Goal: Task Accomplishment & Management: Manage account settings

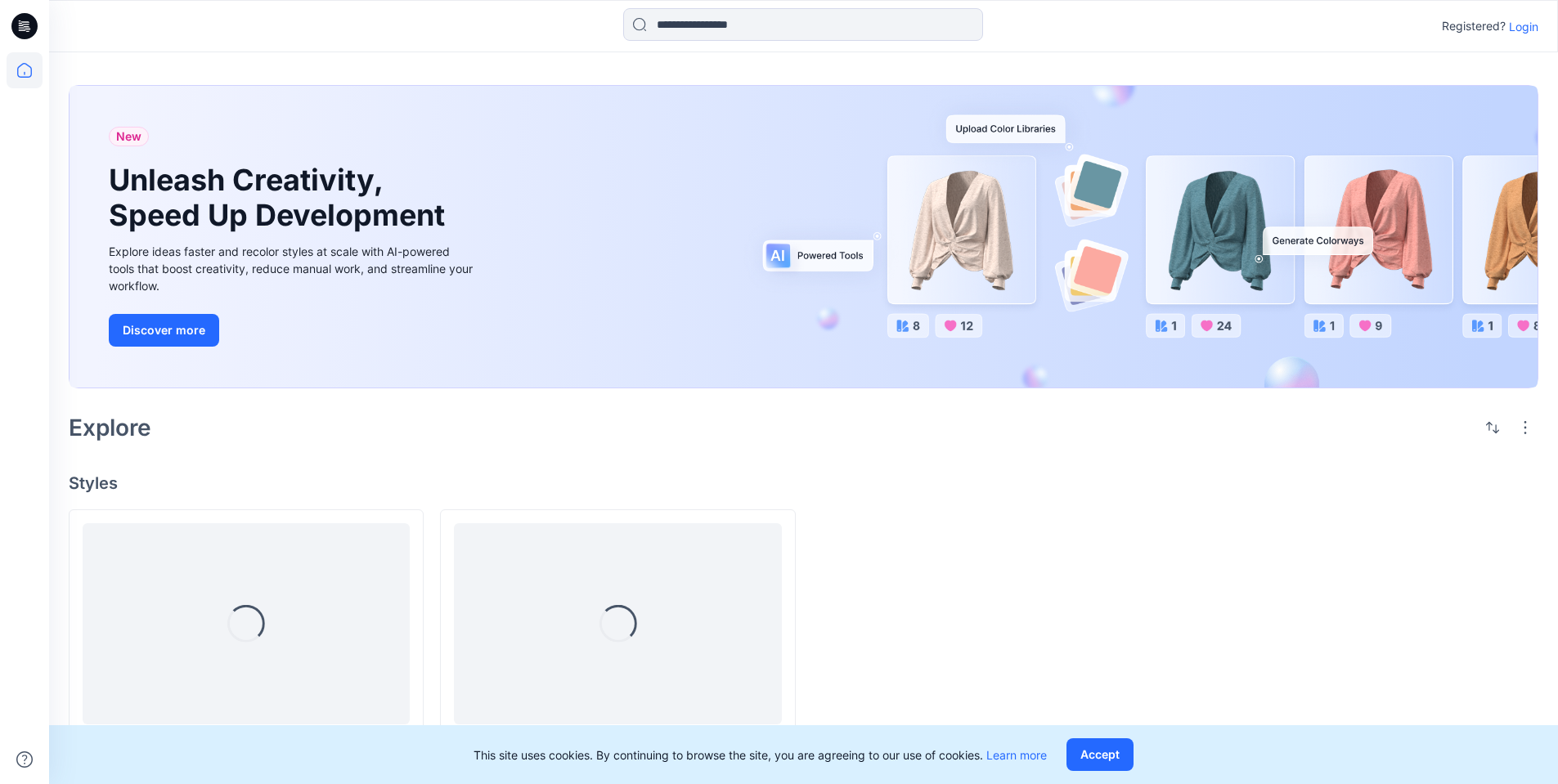
click at [1518, 30] on p "Login" at bounding box center [1524, 26] width 30 height 17
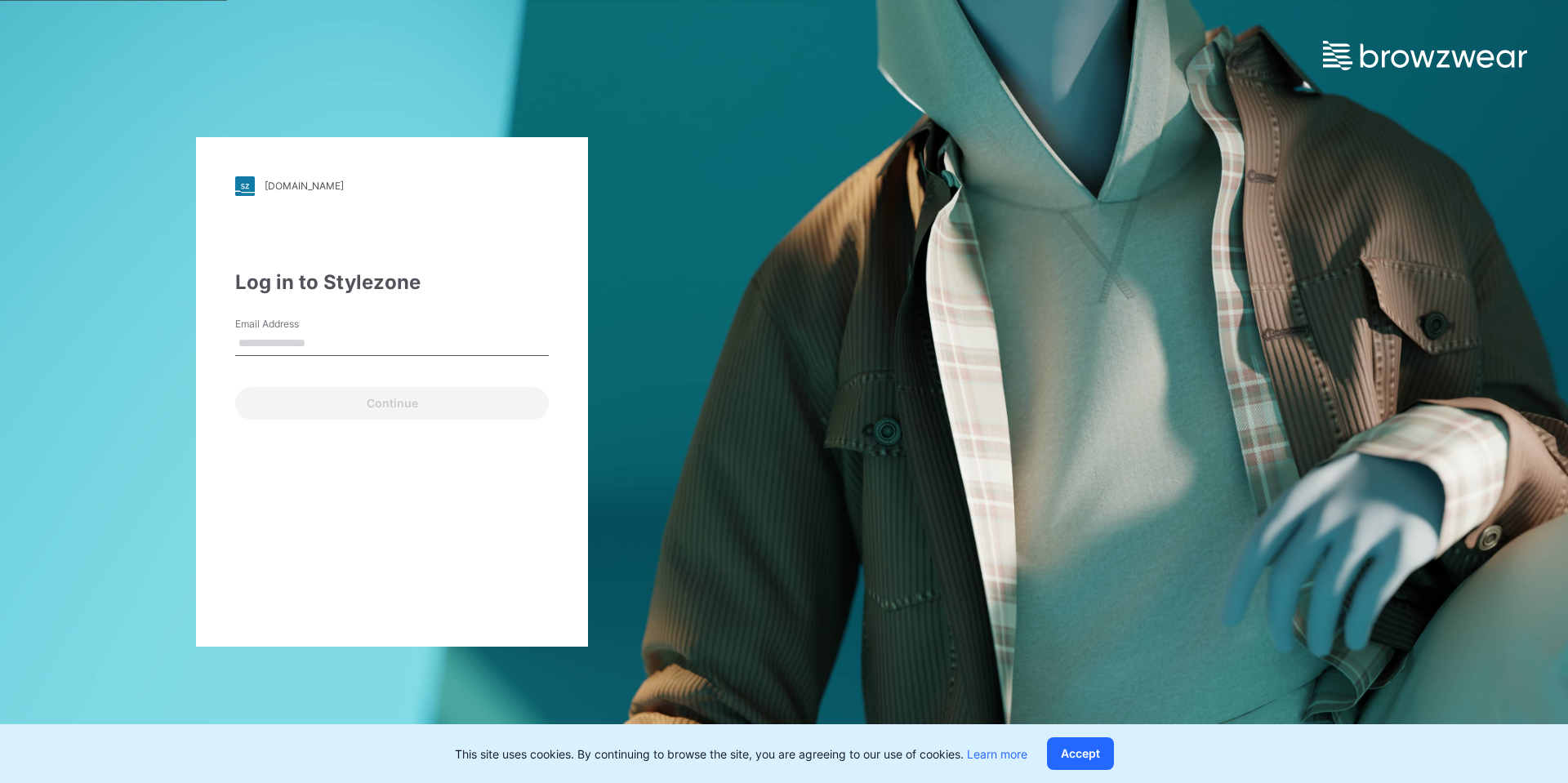
click at [305, 336] on input "Email Address" at bounding box center [391, 344] width 313 height 25
type input "**********"
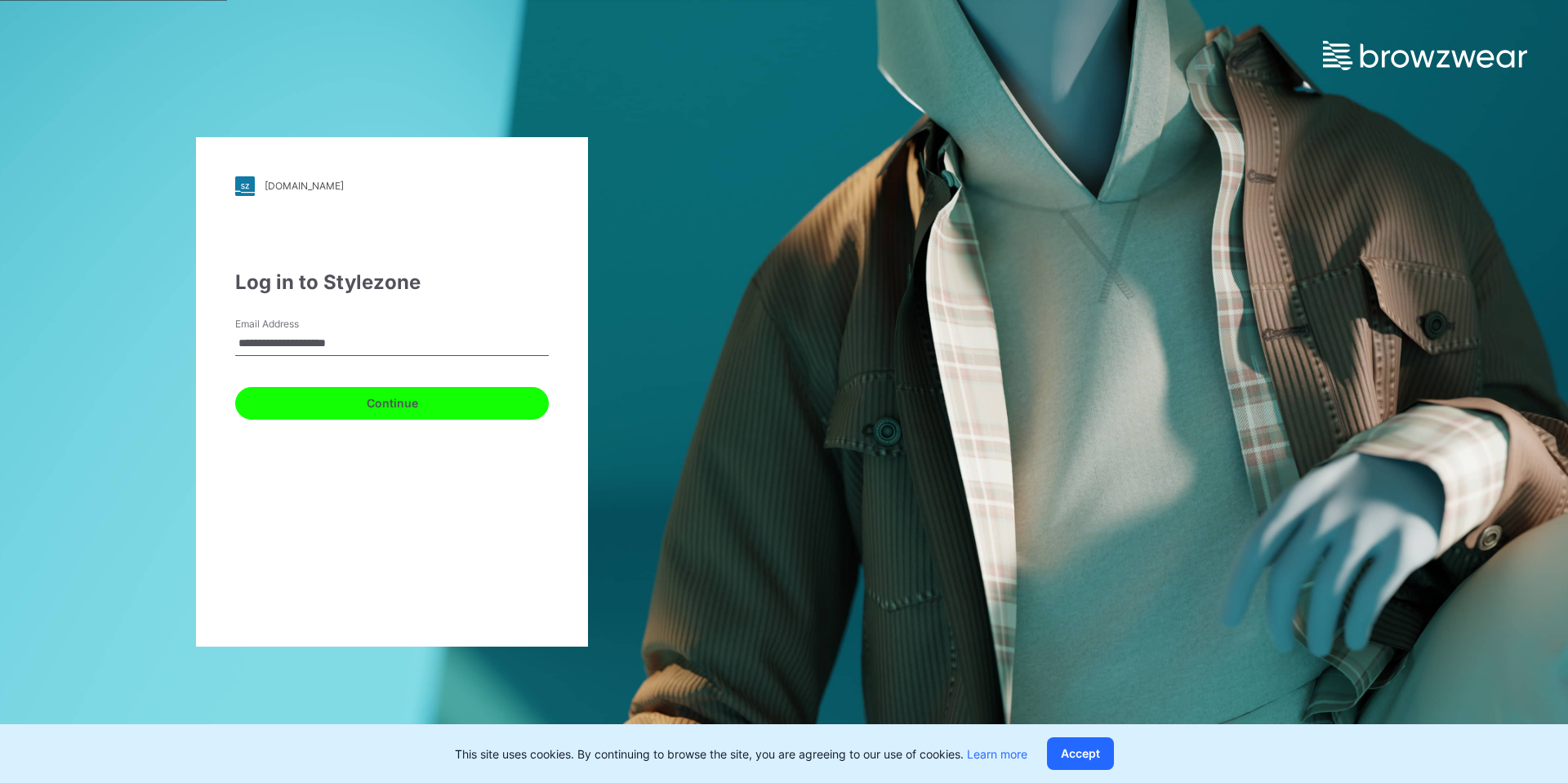
click at [347, 399] on button "Continue" at bounding box center [391, 403] width 313 height 33
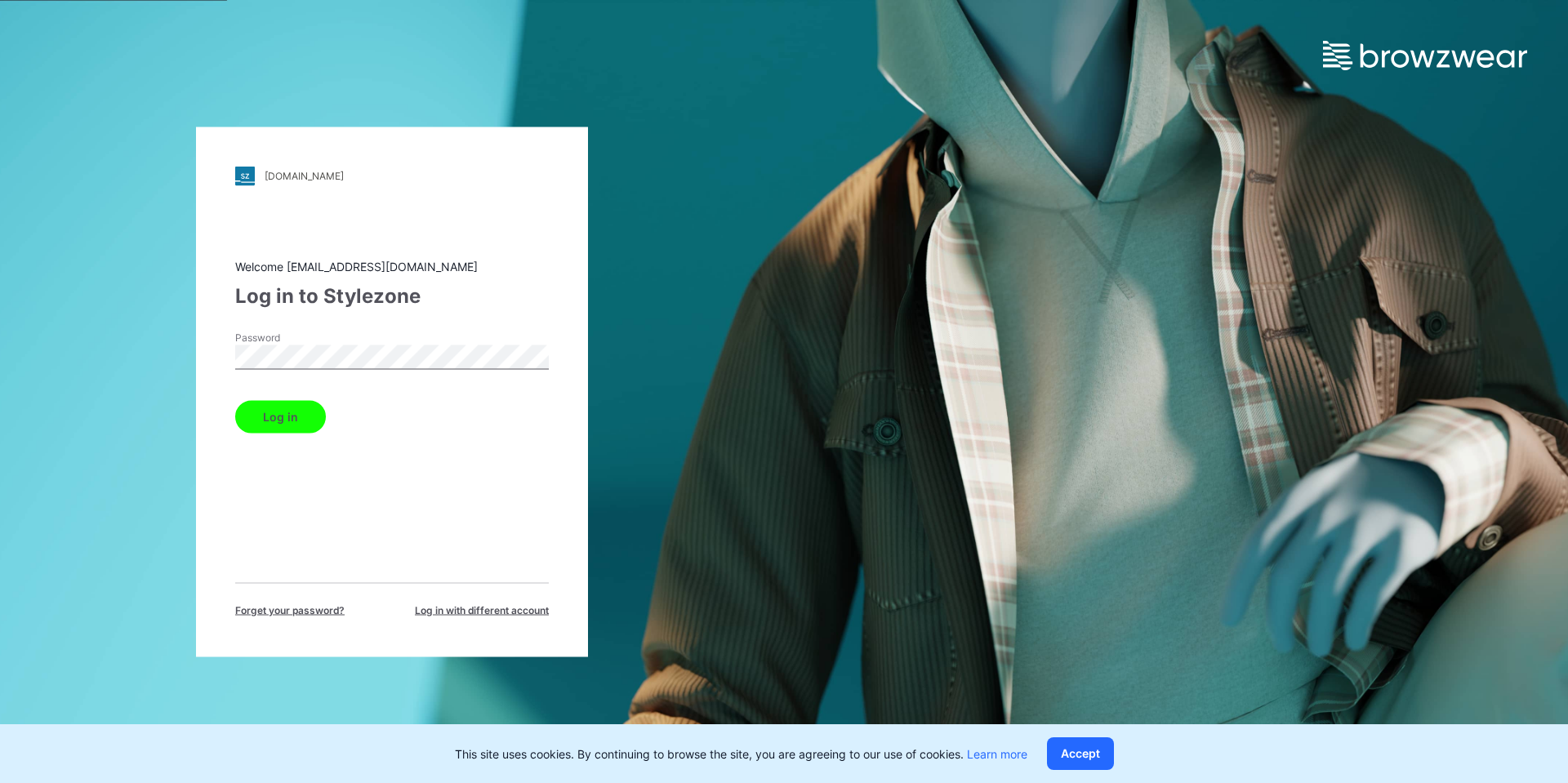
click at [235, 400] on button "Log in" at bounding box center [280, 416] width 91 height 33
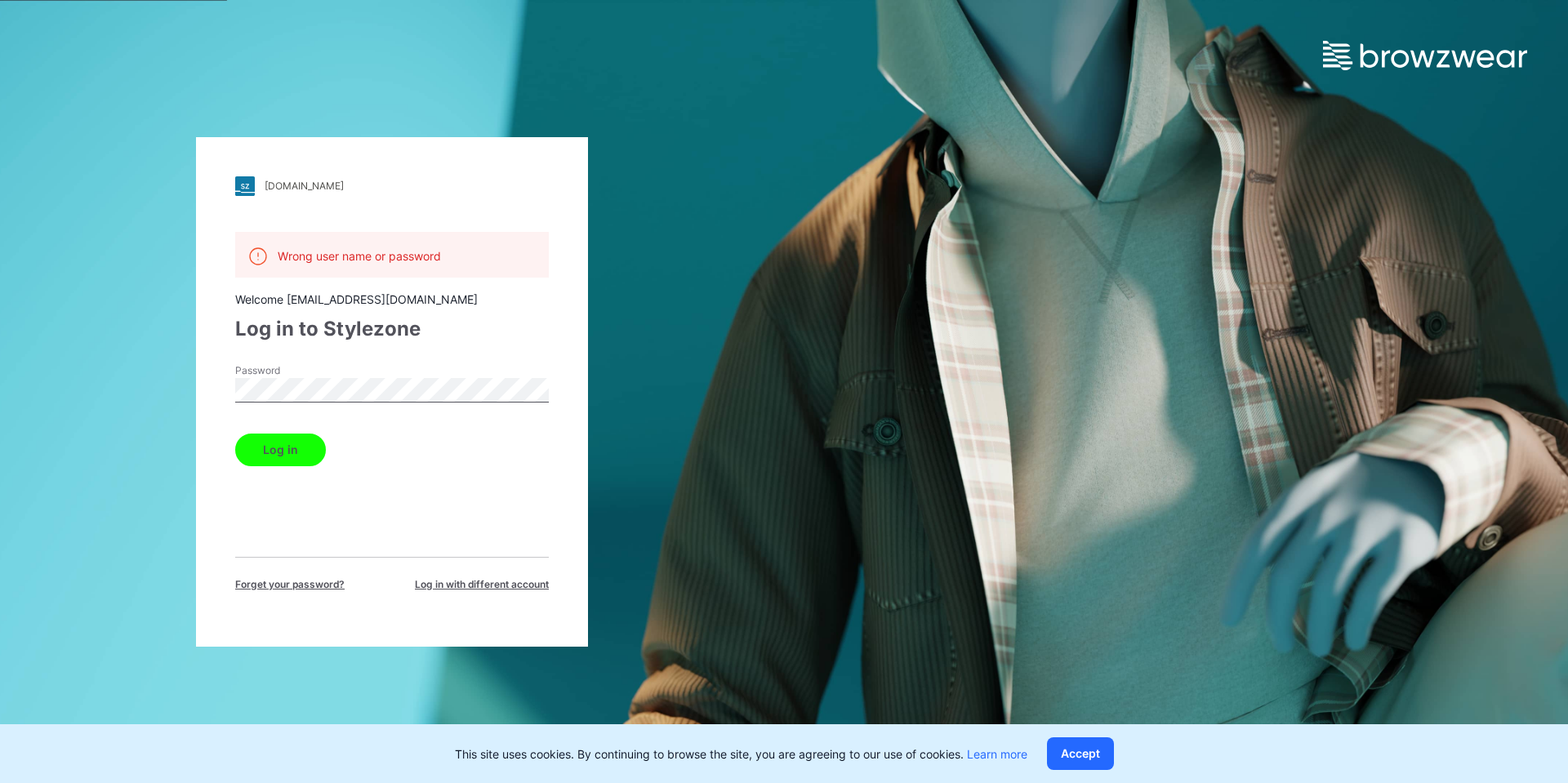
click at [189, 385] on div "ralphlauren.stylezone.com Loading... Wrong user name or password Welcome suppor…" at bounding box center [392, 391] width 784 height 783
click at [235, 434] on button "Log in" at bounding box center [280, 450] width 91 height 33
click at [337, 376] on label "Password" at bounding box center [292, 371] width 115 height 15
click at [114, 383] on div "ralphlauren.stylezone.com Loading... Wrong user name or password Welcome suppor…" at bounding box center [392, 391] width 784 height 783
click at [235, 434] on button "Log in" at bounding box center [280, 450] width 91 height 33
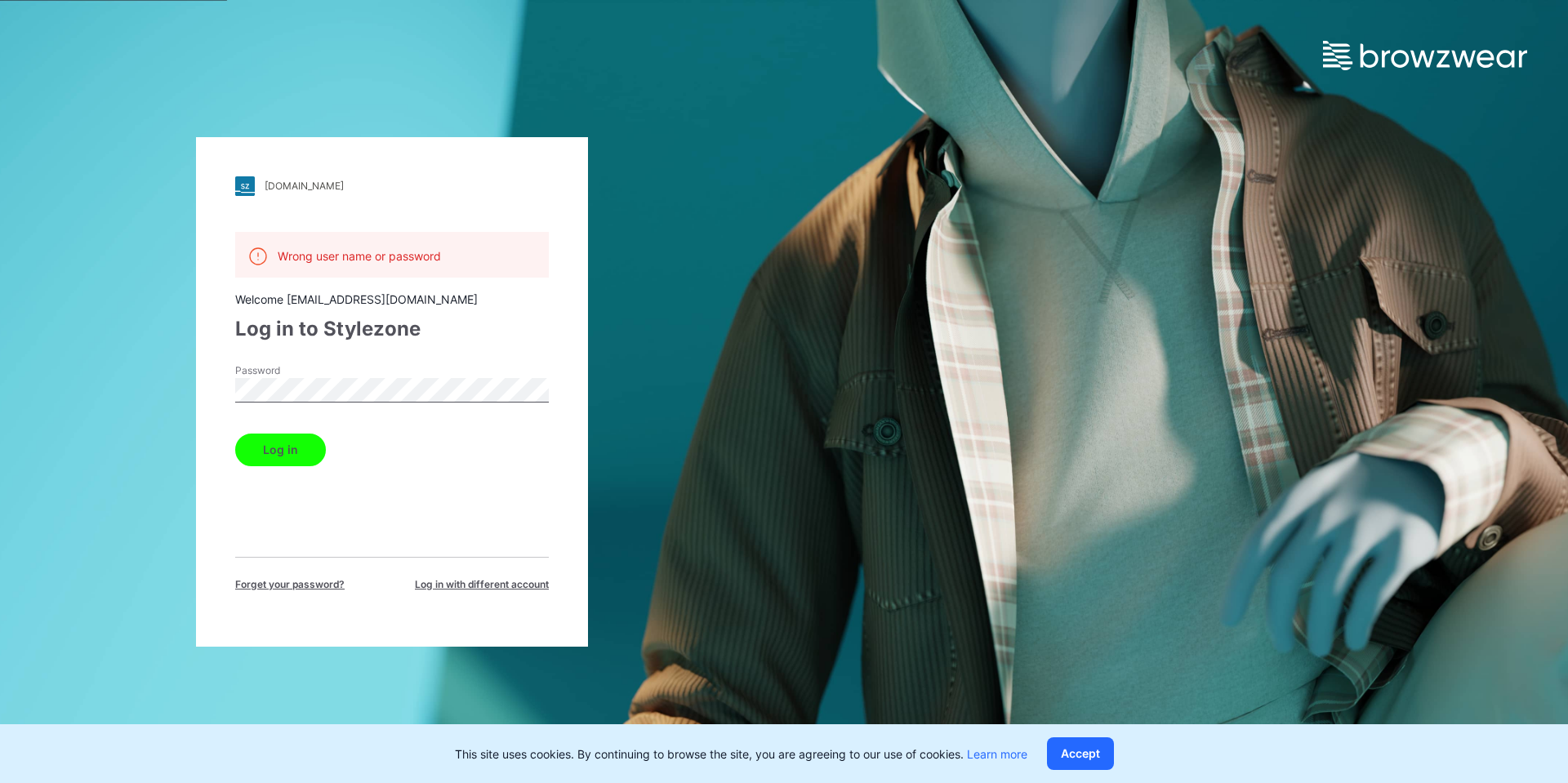
click at [160, 387] on div "ralphlauren.stylezone.com Loading... Wrong user name or password Welcome suppor…" at bounding box center [392, 391] width 784 height 783
click at [235, 434] on button "Log in" at bounding box center [280, 450] width 91 height 33
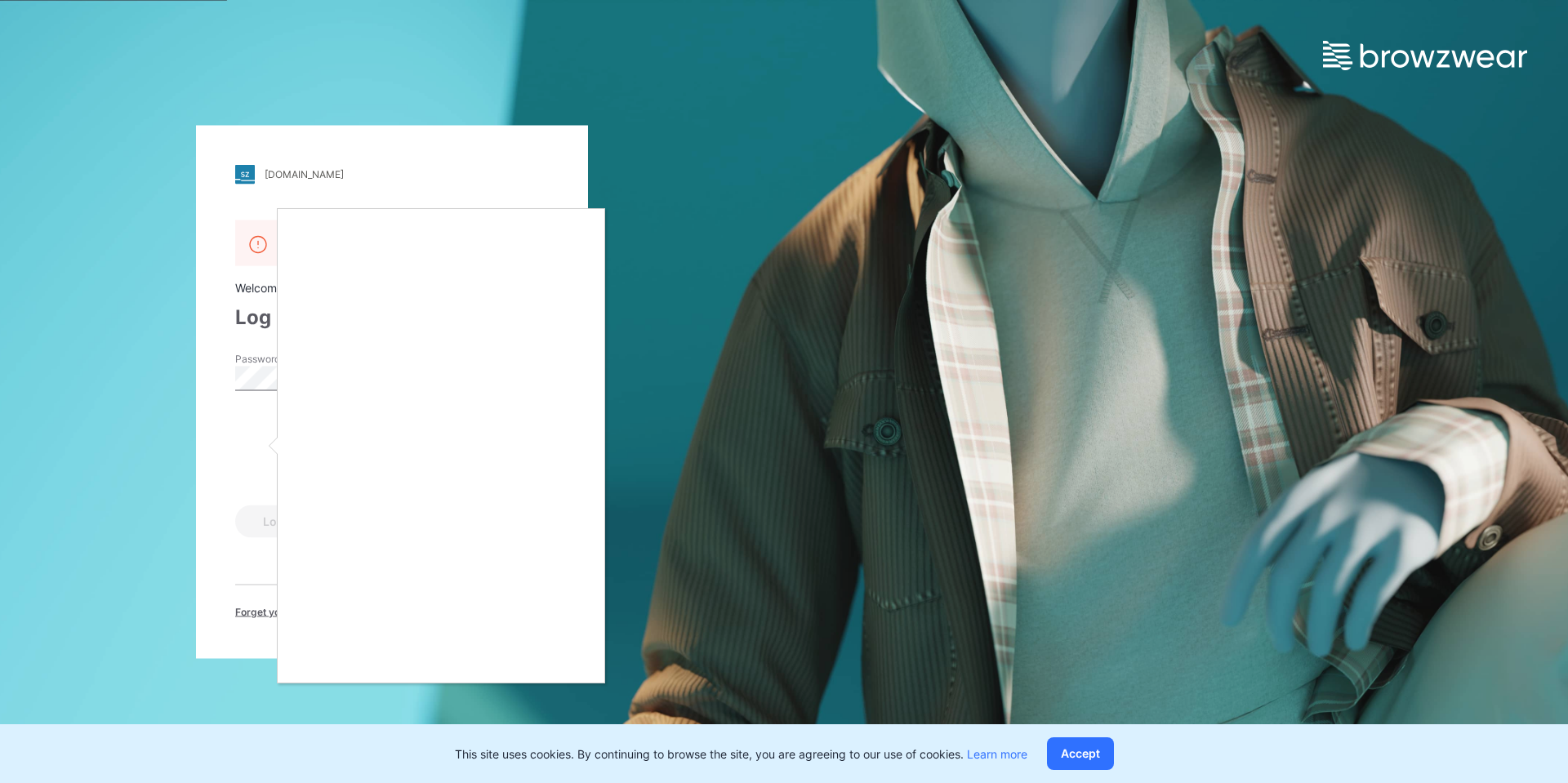
click at [222, 550] on div at bounding box center [784, 391] width 1568 height 783
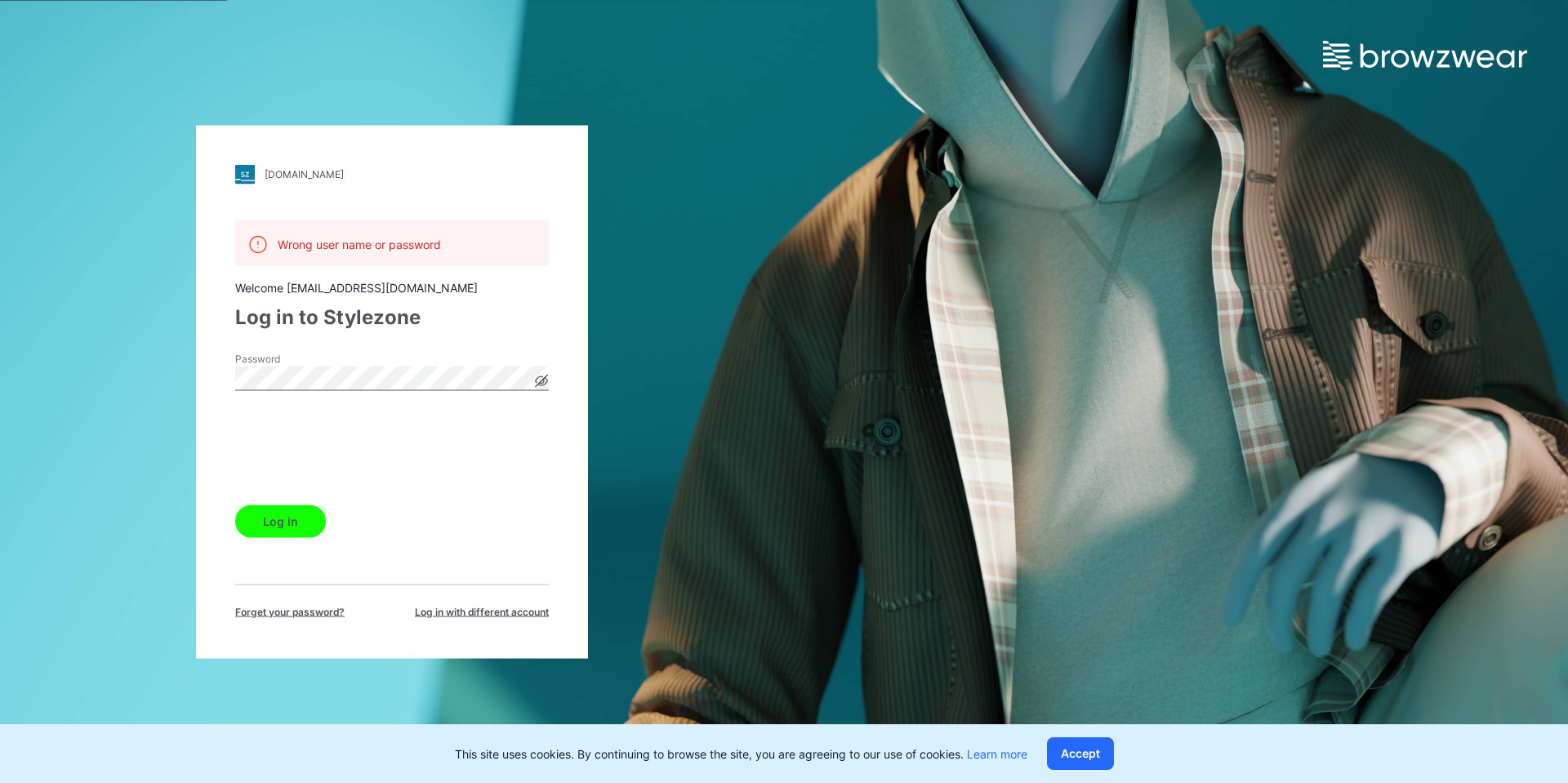
click at [296, 524] on button "Log in" at bounding box center [280, 521] width 91 height 33
click at [285, 515] on button "Log in" at bounding box center [280, 521] width 91 height 33
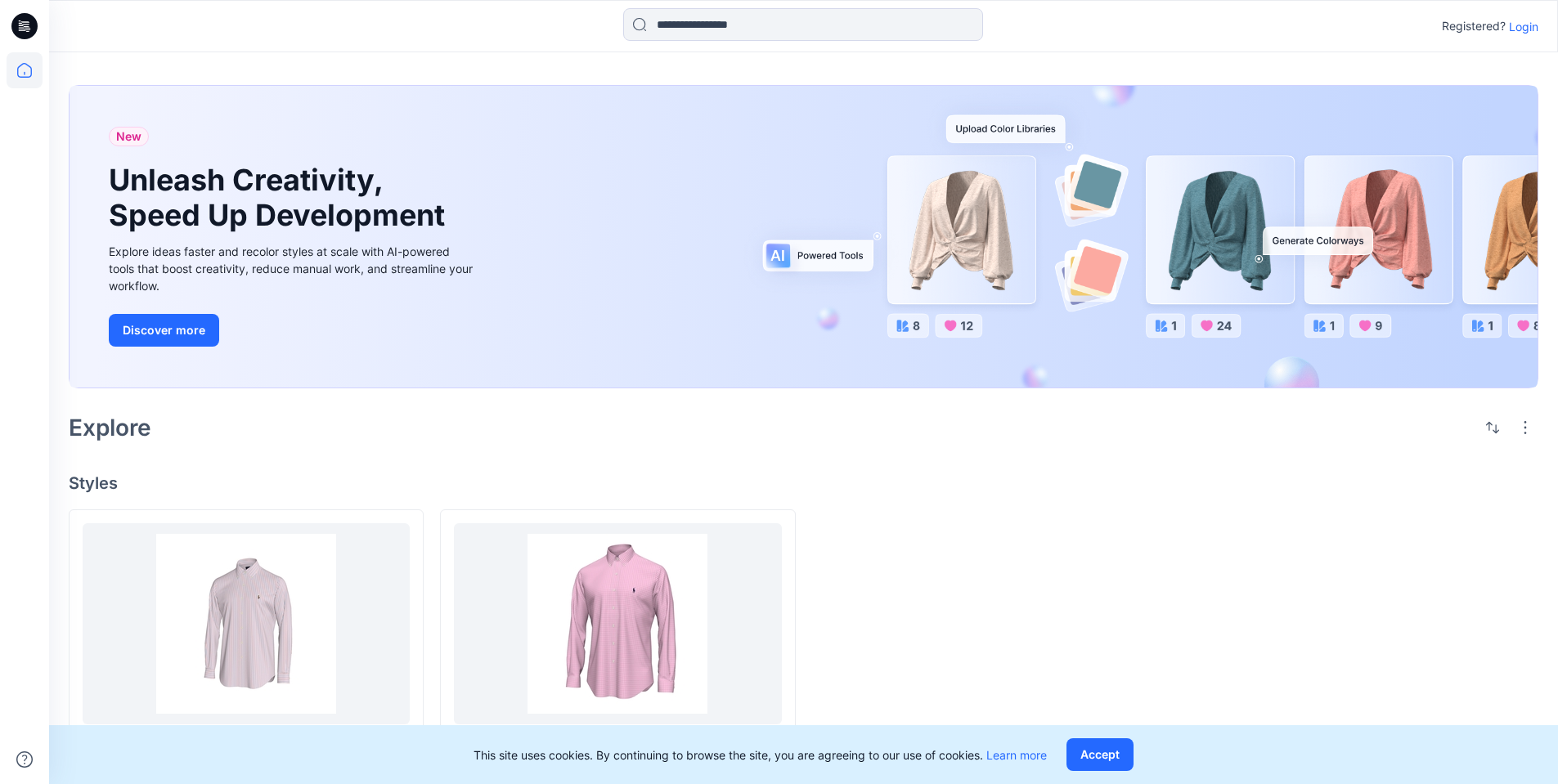
click at [1531, 29] on p "Login" at bounding box center [1524, 26] width 30 height 17
